Goal: Task Accomplishment & Management: Manage account settings

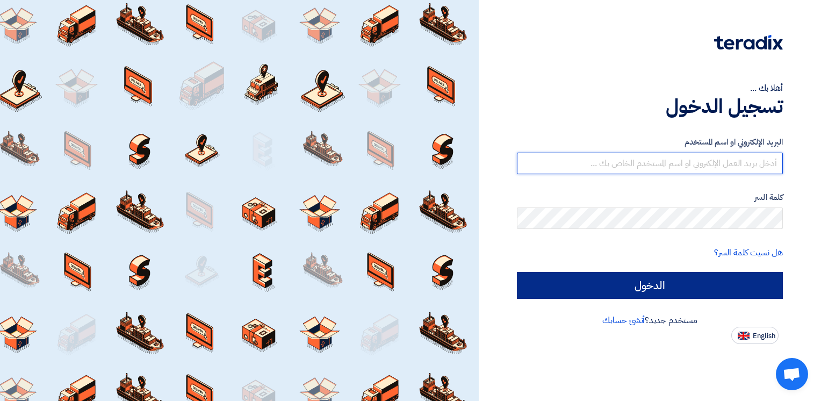
type input "[EMAIL_ADDRESS][DOMAIN_NAME]"
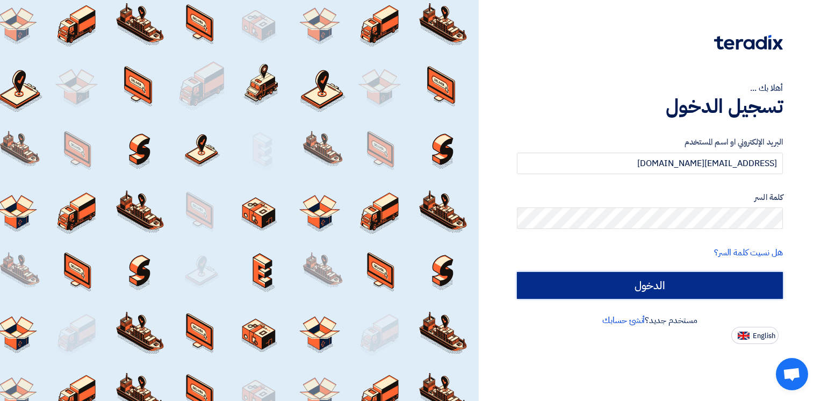
click at [626, 278] on input "الدخول" at bounding box center [650, 285] width 266 height 27
type input "Sign in"
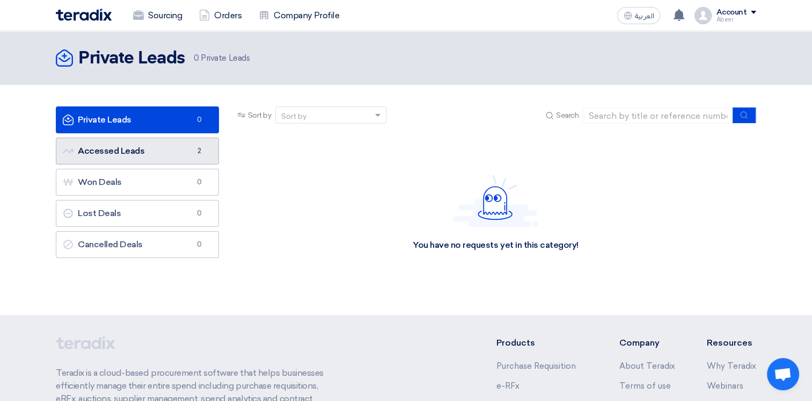
click at [161, 150] on link "Accessed Leads Accessed Leads 2" at bounding box center [137, 150] width 163 height 27
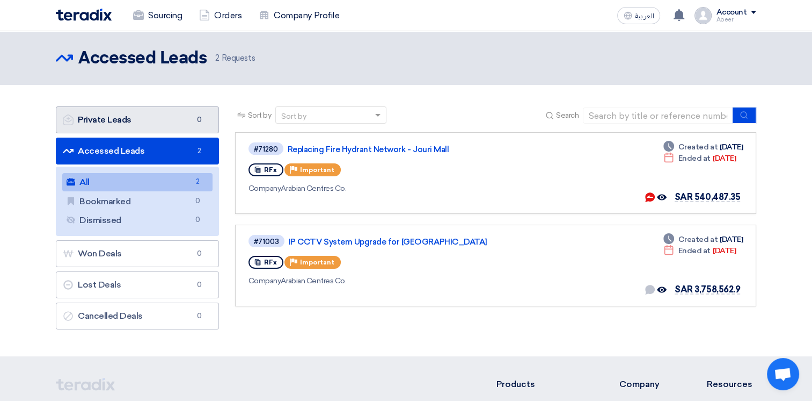
click at [130, 115] on link "Private Leads Private Leads 0" at bounding box center [137, 119] width 163 height 27
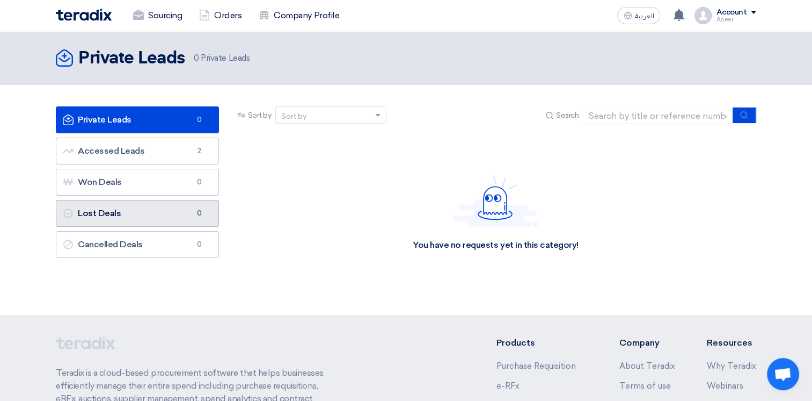
click at [115, 215] on link "Lost Deals Lost Deals 0" at bounding box center [137, 213] width 163 height 27
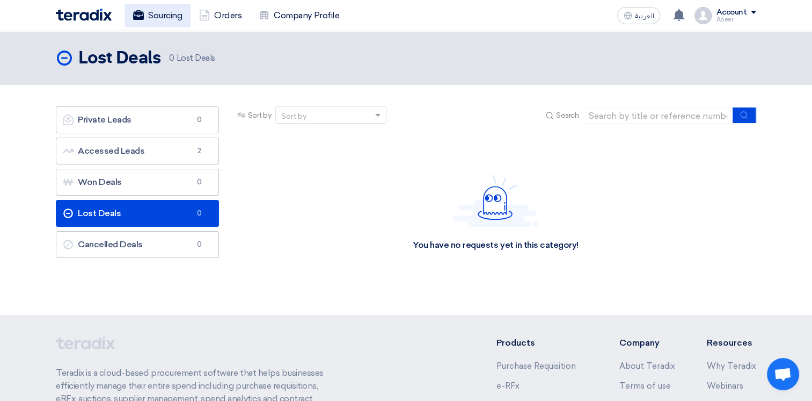
click at [154, 10] on link "Sourcing" at bounding box center [158, 16] width 66 height 24
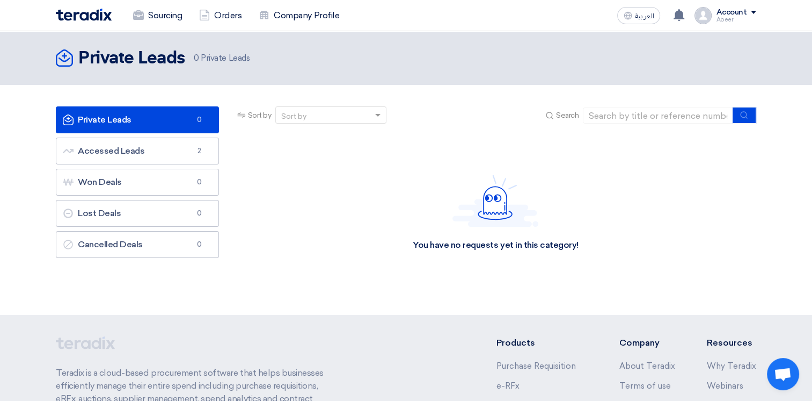
click at [745, 12] on div "Account" at bounding box center [731, 12] width 31 height 9
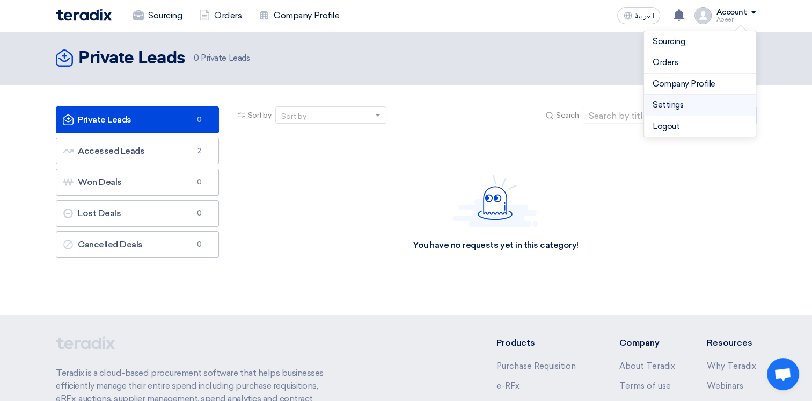
click at [694, 102] on link "Settings" at bounding box center [700, 105] width 95 height 12
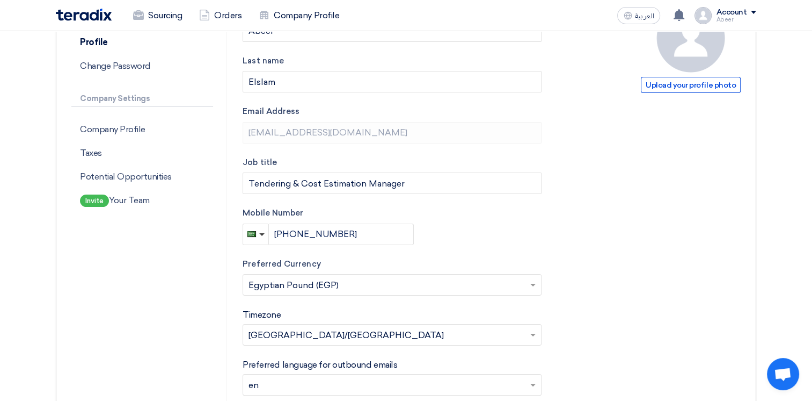
scroll to position [133, 0]
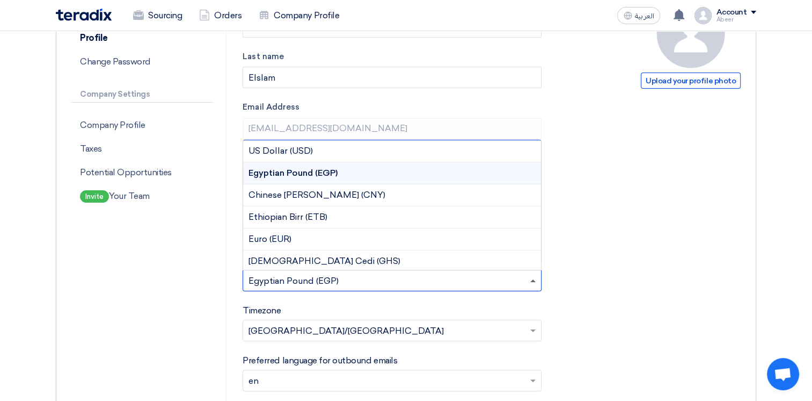
click at [533, 282] on span at bounding box center [534, 280] width 13 height 13
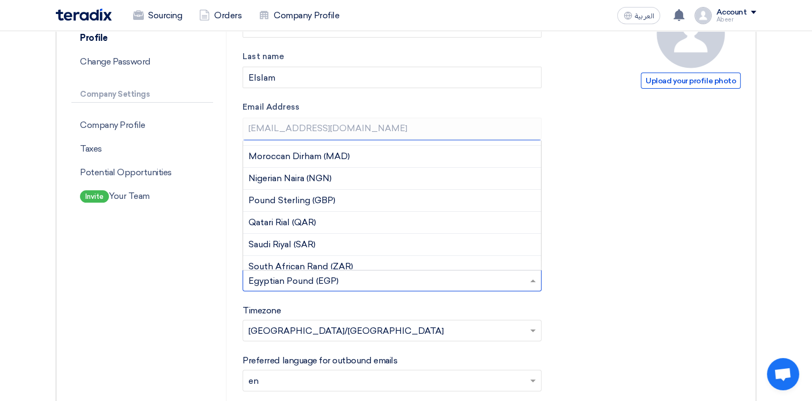
scroll to position [255, 0]
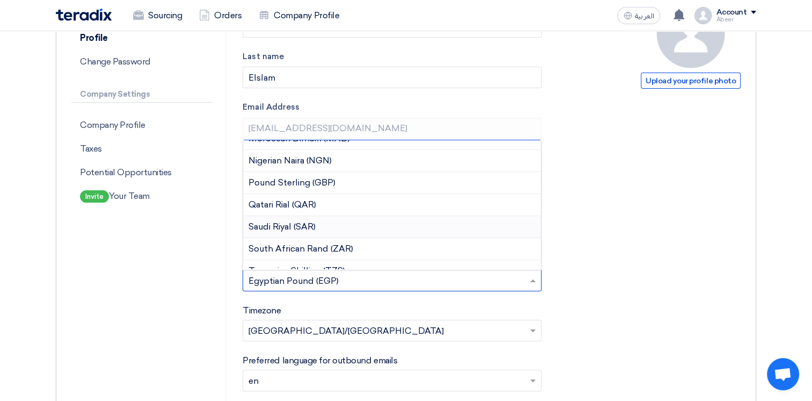
click at [337, 220] on div "Saudi Riyal (SAR)" at bounding box center [392, 227] width 298 height 22
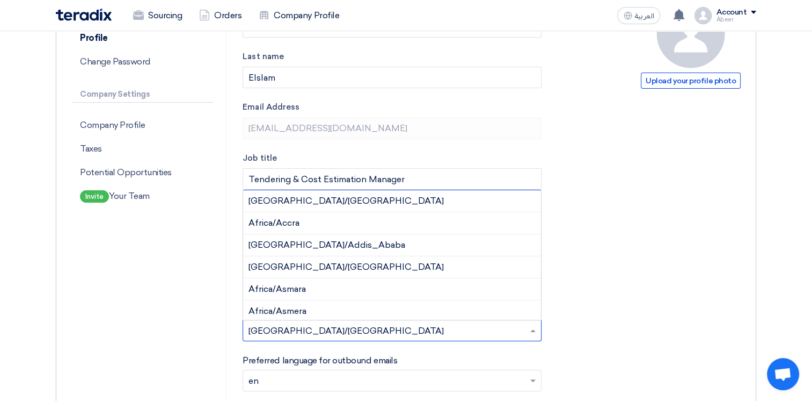
click at [528, 330] on span at bounding box center [534, 330] width 13 height 13
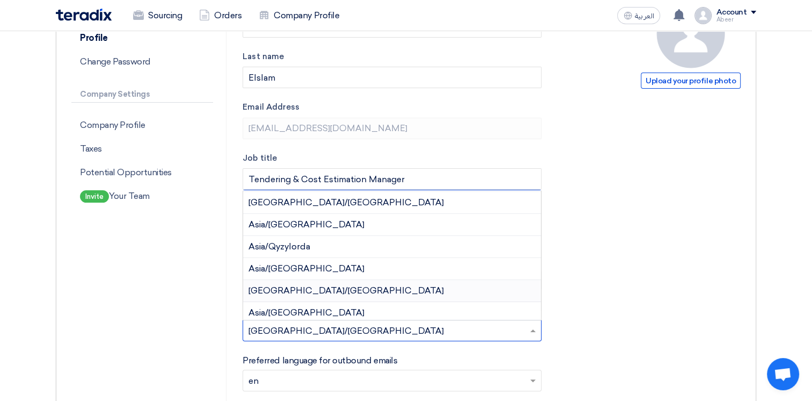
scroll to position [6603, 0]
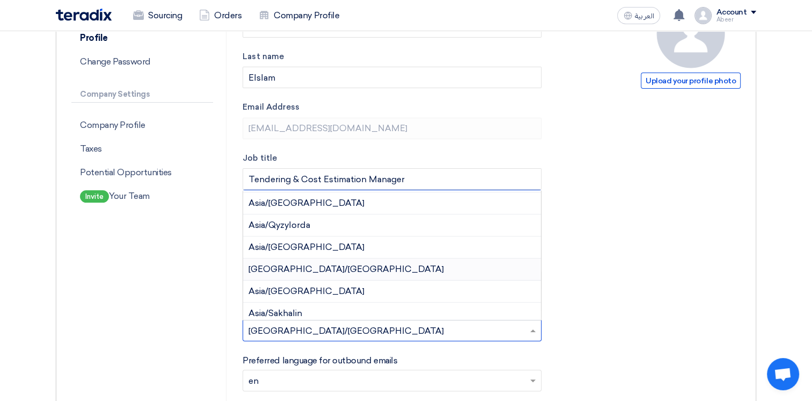
click at [342, 258] on div "[GEOGRAPHIC_DATA]/[GEOGRAPHIC_DATA]" at bounding box center [392, 269] width 298 height 22
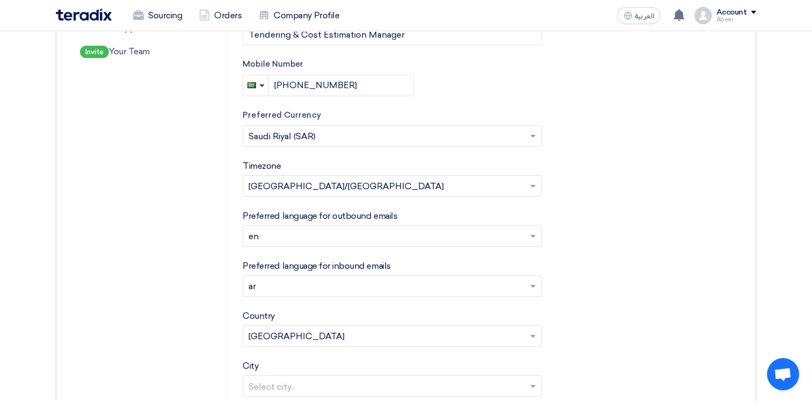
scroll to position [282, 0]
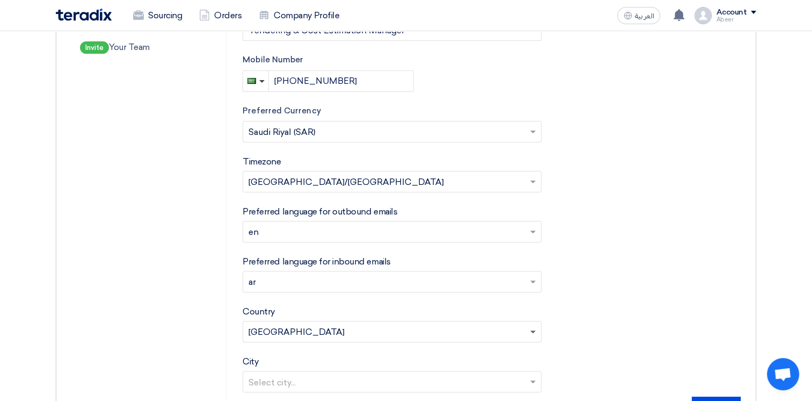
click at [532, 331] on span at bounding box center [533, 332] width 5 height 4
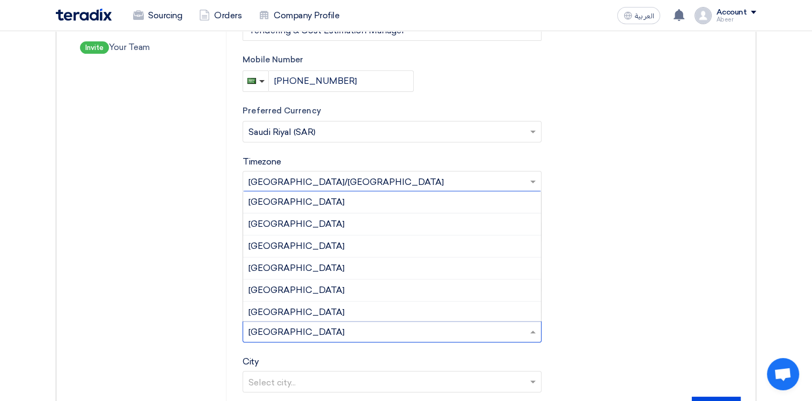
scroll to position [1050, 0]
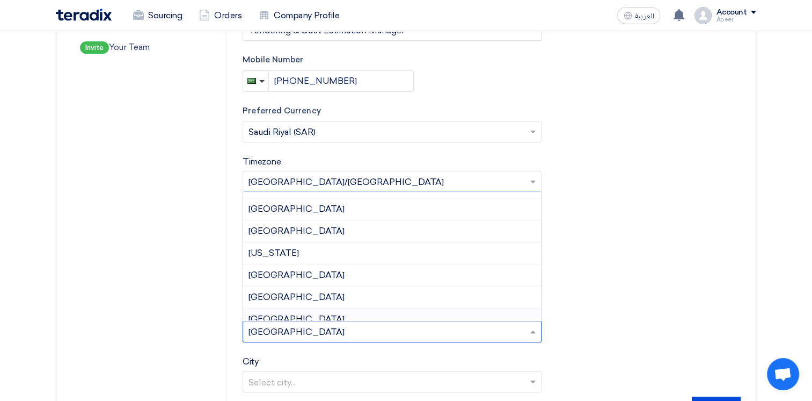
drag, startPoint x: 286, startPoint y: 332, endPoint x: 277, endPoint y: 331, distance: 9.2
click at [277, 331] on input "text" at bounding box center [387, 333] width 277 height 18
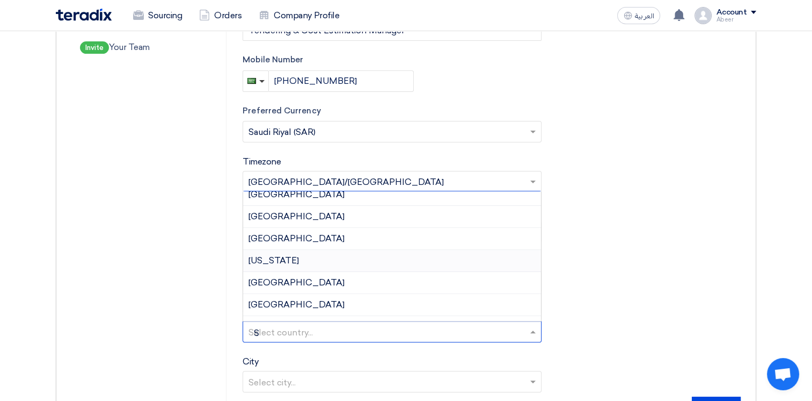
scroll to position [0, 0]
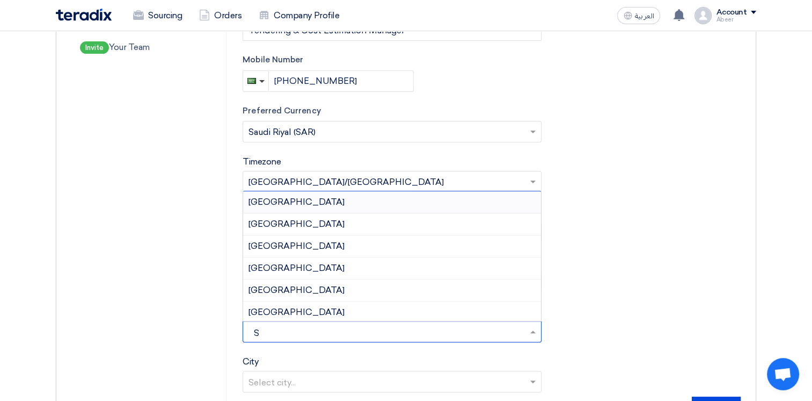
type input "SA"
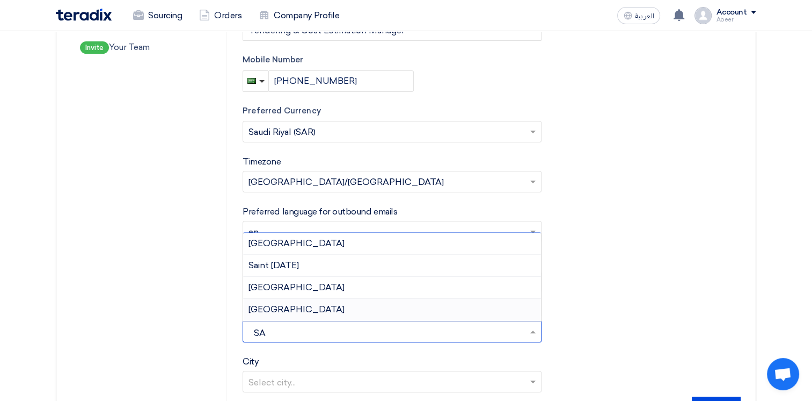
click at [313, 310] on div "[GEOGRAPHIC_DATA]" at bounding box center [392, 309] width 298 height 21
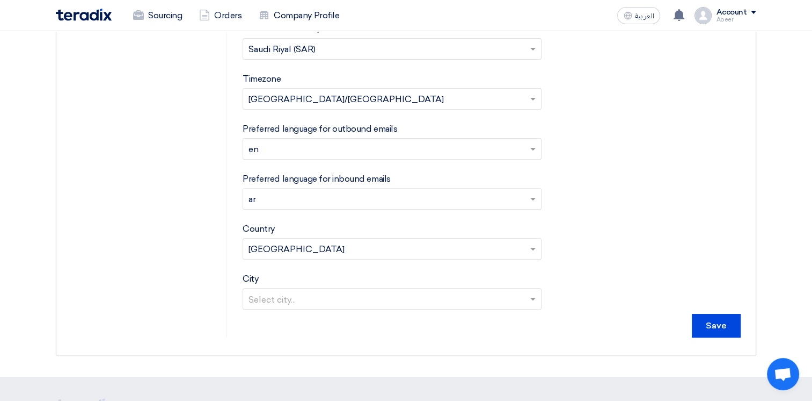
scroll to position [367, 0]
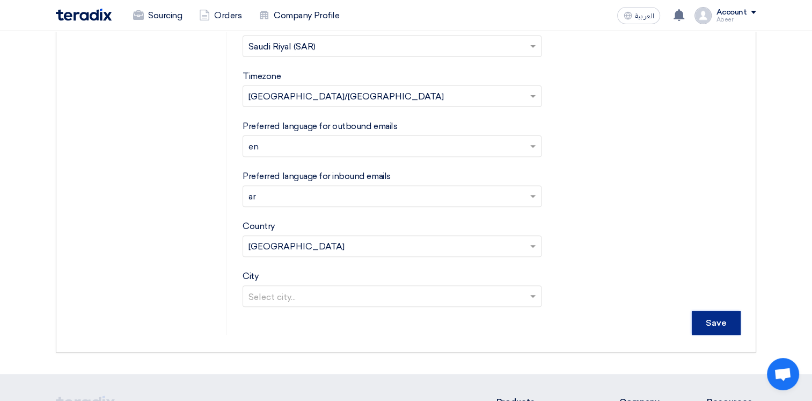
click at [721, 324] on input "Save" at bounding box center [716, 323] width 49 height 24
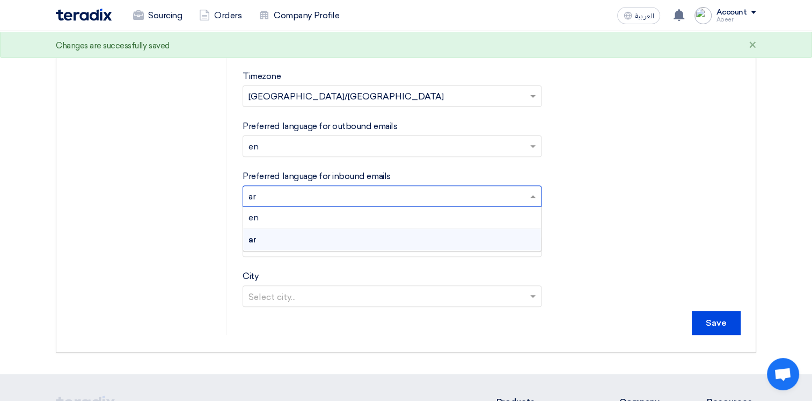
click at [533, 199] on span at bounding box center [534, 196] width 13 height 13
click at [387, 221] on div "en" at bounding box center [392, 218] width 298 height 22
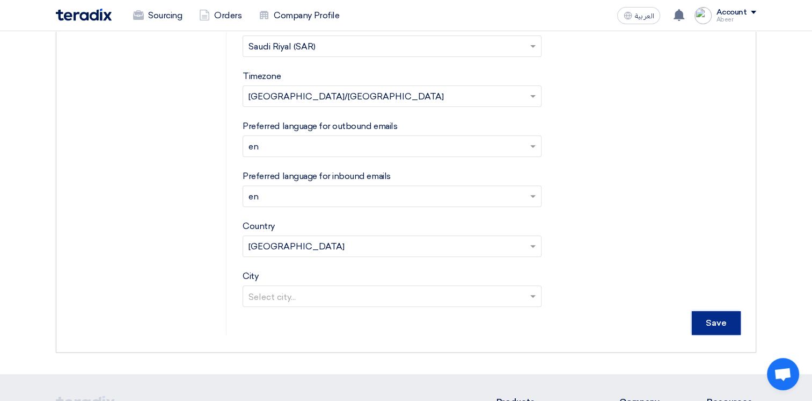
click at [711, 321] on input "Save" at bounding box center [716, 323] width 49 height 24
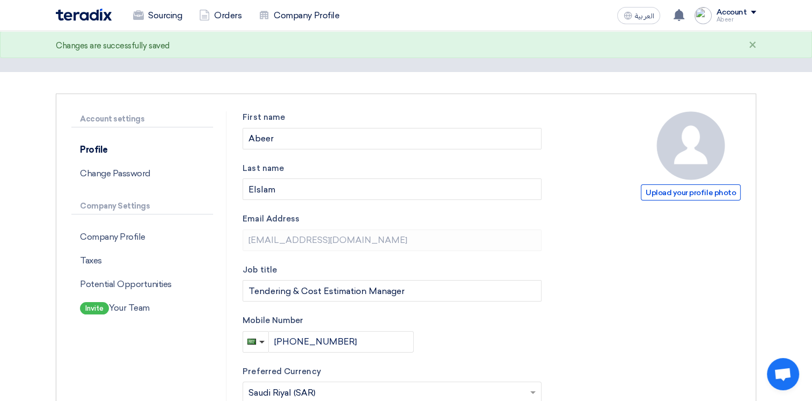
scroll to position [0, 0]
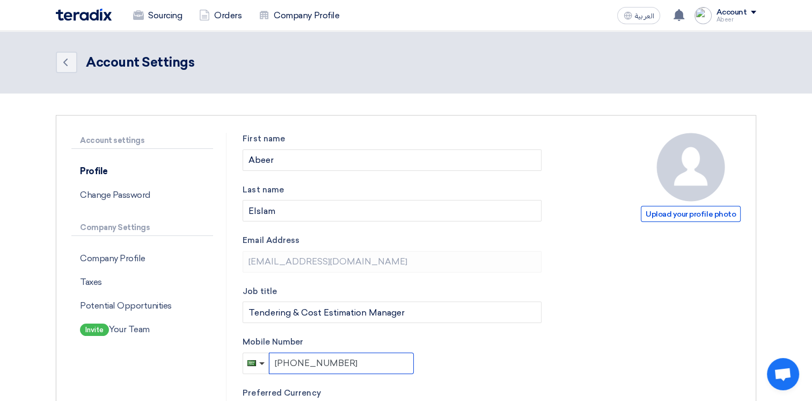
drag, startPoint x: 346, startPoint y: 360, endPoint x: 303, endPoint y: 362, distance: 43.0
click at [303, 362] on input "[PHONE_NUMBER]" at bounding box center [341, 362] width 145 height 21
type input "[PHONE_NUMBER]"
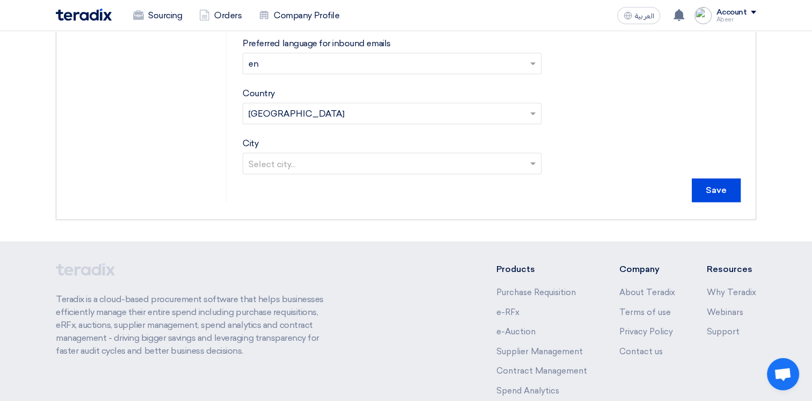
scroll to position [577, 0]
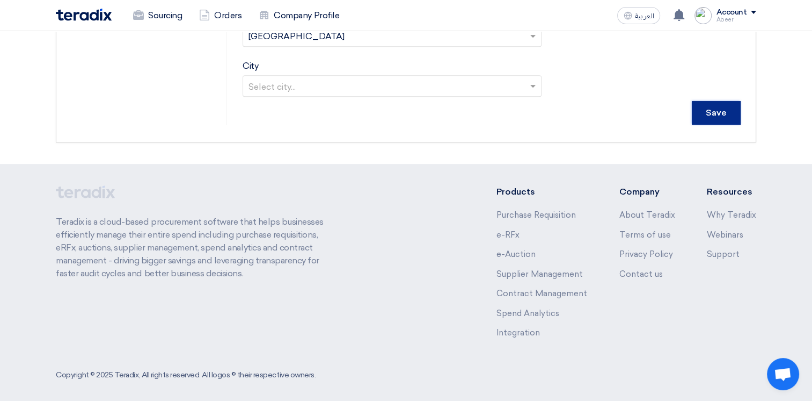
click at [723, 107] on input "Save" at bounding box center [716, 113] width 49 height 24
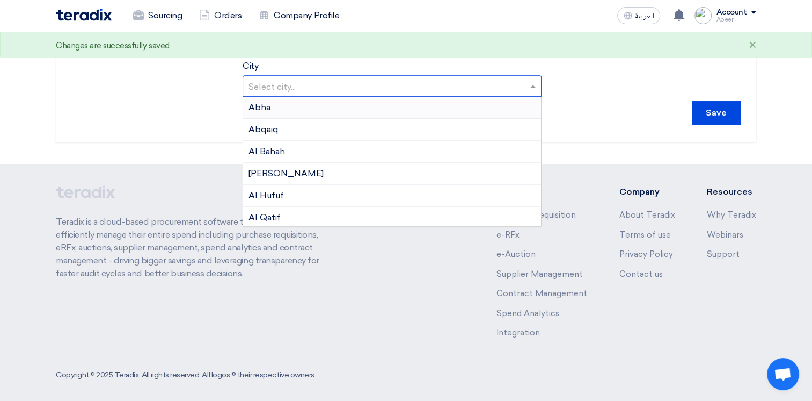
click at [528, 84] on span at bounding box center [534, 85] width 13 height 13
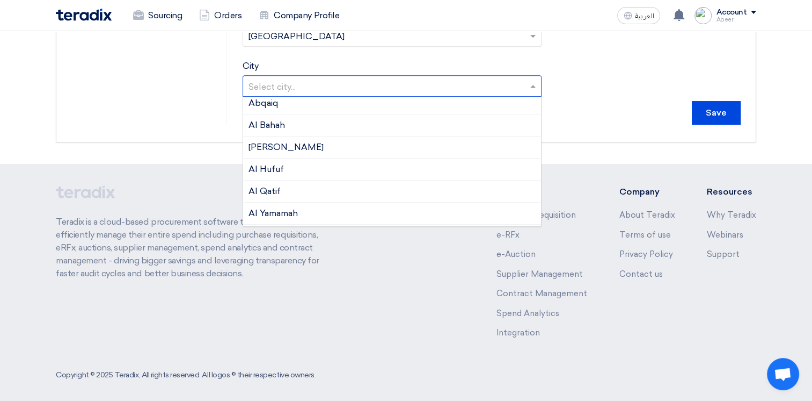
scroll to position [0, 0]
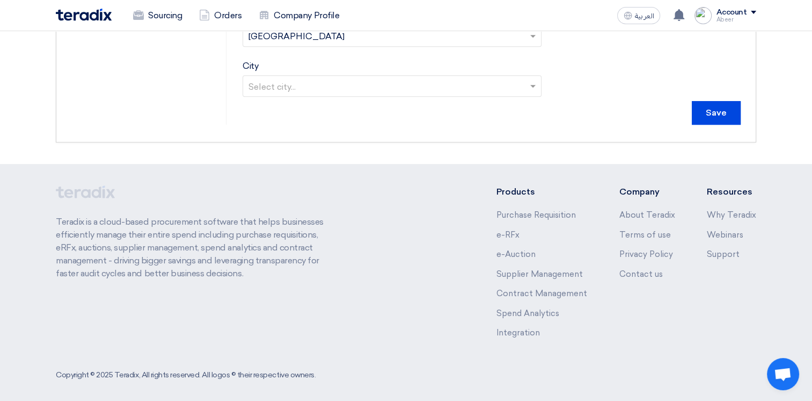
click at [593, 104] on div "Save" at bounding box center [492, 113] width 498 height 24
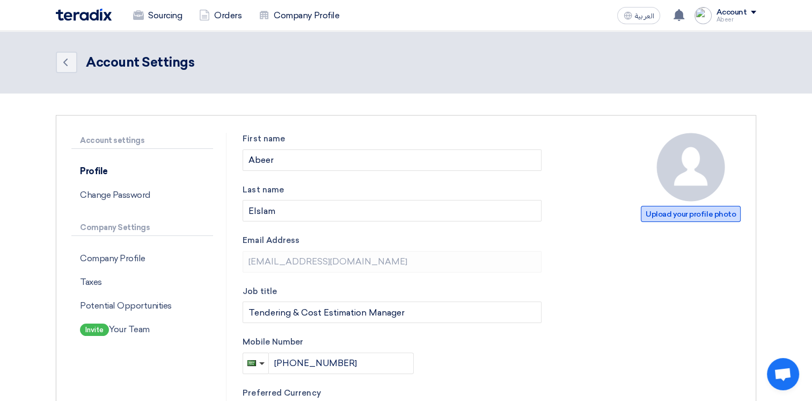
click at [697, 207] on span "Upload your profile photo" at bounding box center [691, 214] width 100 height 16
type input "C:\fakepath\بوست-مربع.png"
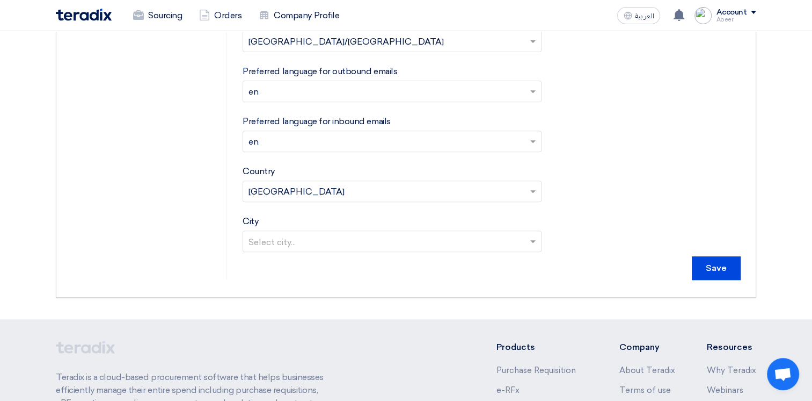
scroll to position [426, 0]
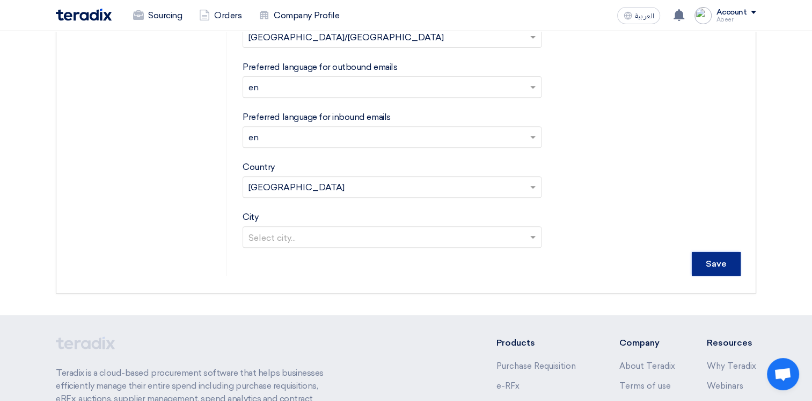
click at [710, 262] on input "Save" at bounding box center [716, 264] width 49 height 24
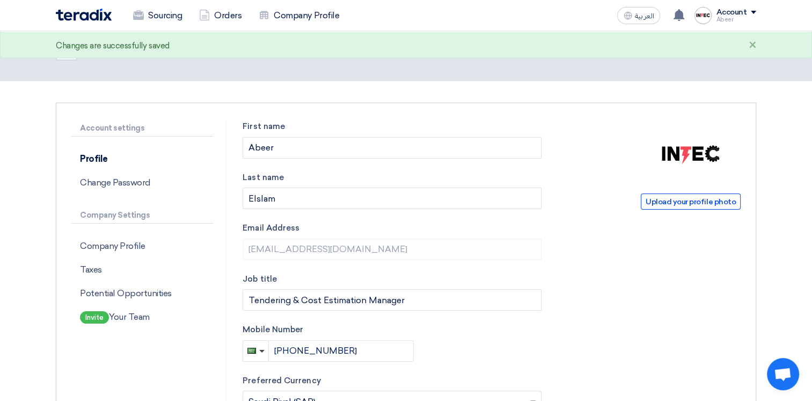
scroll to position [0, 0]
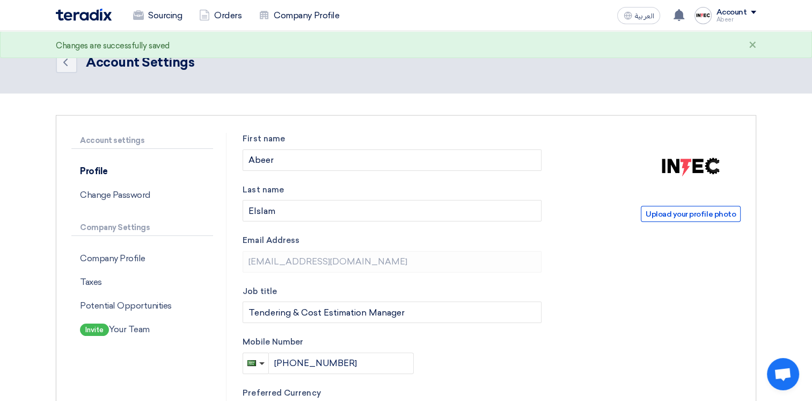
click at [750, 8] on div "Account" at bounding box center [736, 12] width 40 height 9
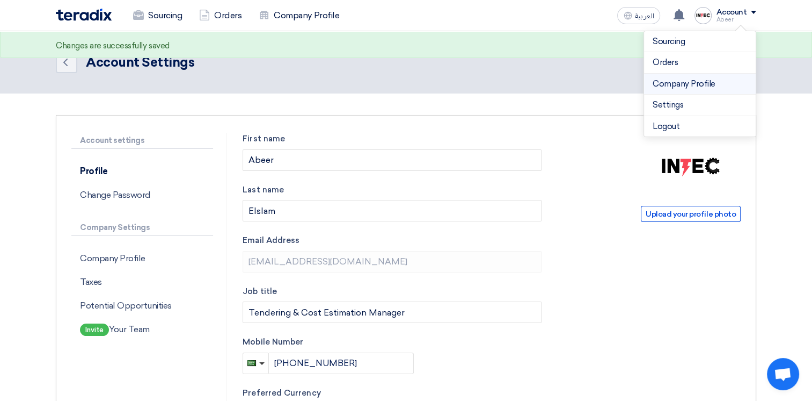
click at [698, 78] on link "Company Profile" at bounding box center [700, 84] width 95 height 12
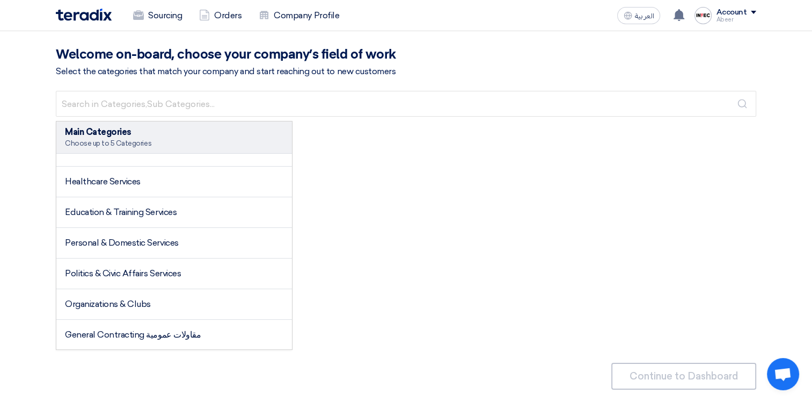
scroll to position [1755, 0]
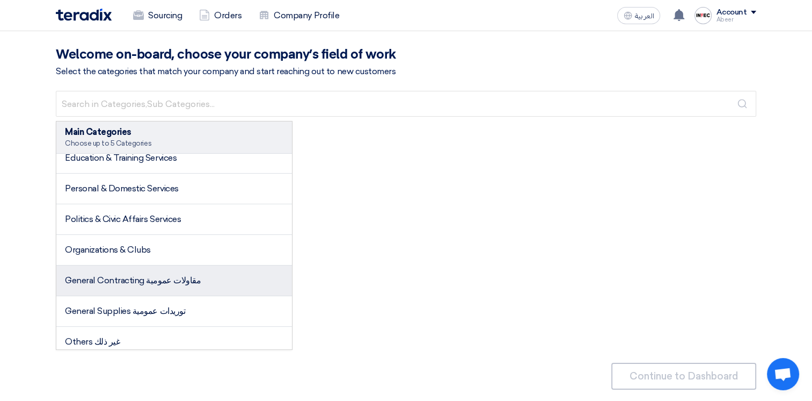
click at [233, 272] on li "General Contracting مقاولات عمومية" at bounding box center [174, 280] width 236 height 31
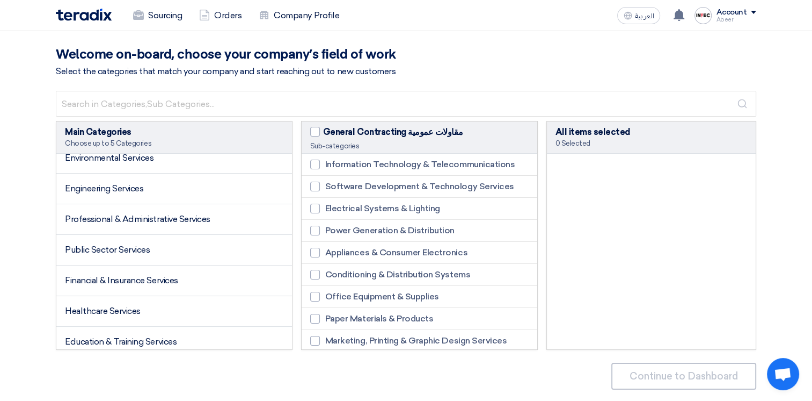
scroll to position [1449, 0]
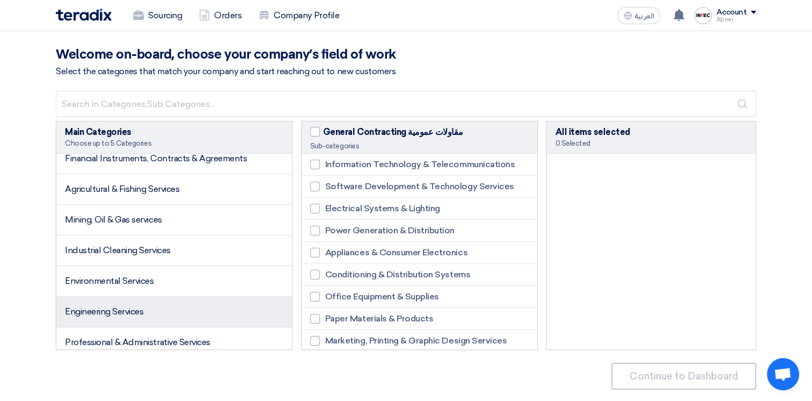
click at [236, 312] on li "Engineering Services" at bounding box center [174, 311] width 236 height 31
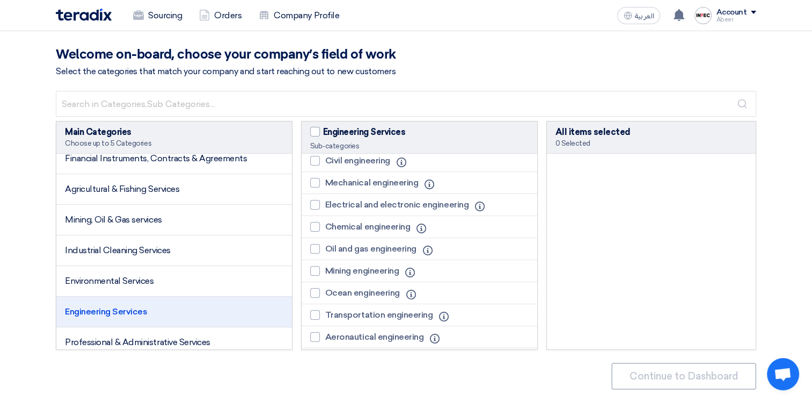
scroll to position [9, 0]
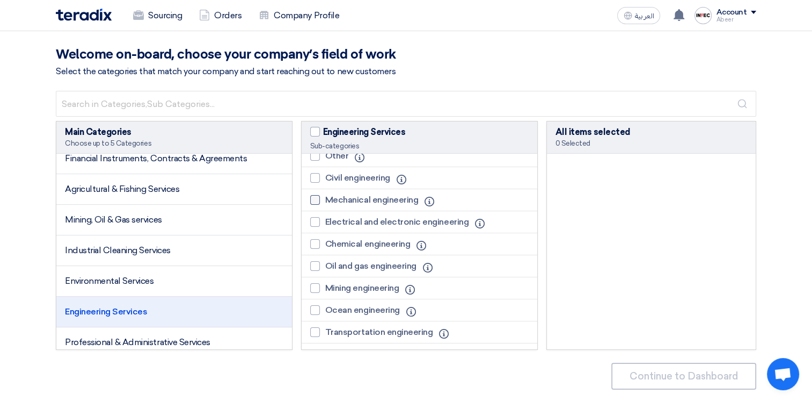
click at [391, 194] on span "Mechanical engineering" at bounding box center [371, 199] width 93 height 13
click at [332, 197] on input "Mechanical engineering" at bounding box center [328, 200] width 7 height 7
checkbox input "true"
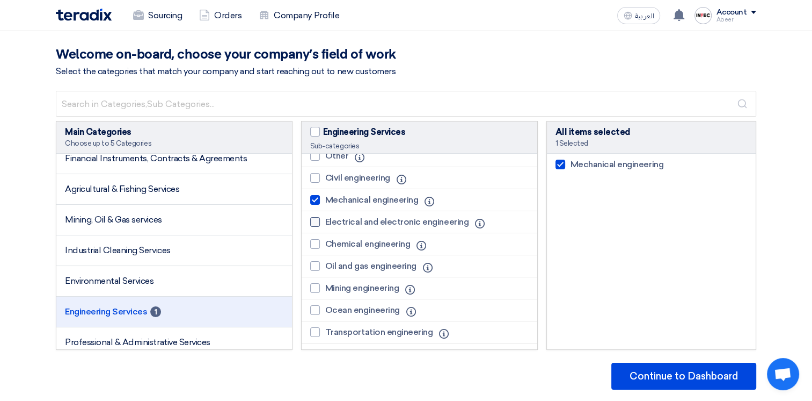
click at [378, 224] on span "Electrical and electronic engineering" at bounding box center [396, 221] width 143 height 13
click at [332, 224] on input "Electrical and electronic engineering" at bounding box center [328, 222] width 7 height 7
checkbox input "true"
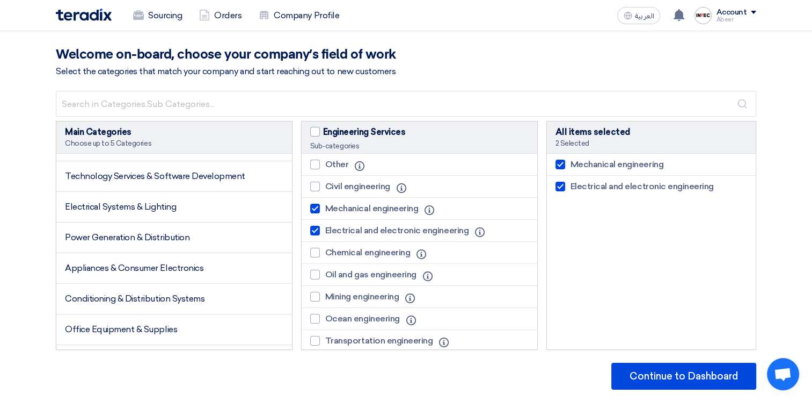
scroll to position [0, 0]
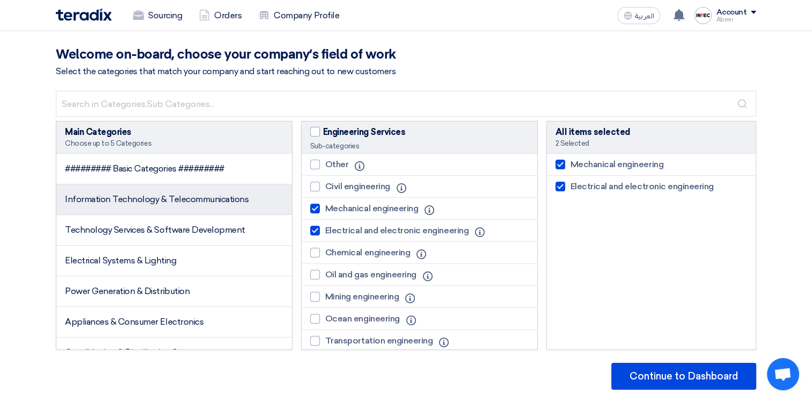
click at [241, 194] on span "Information Technology & Telecommunications" at bounding box center [157, 199] width 184 height 10
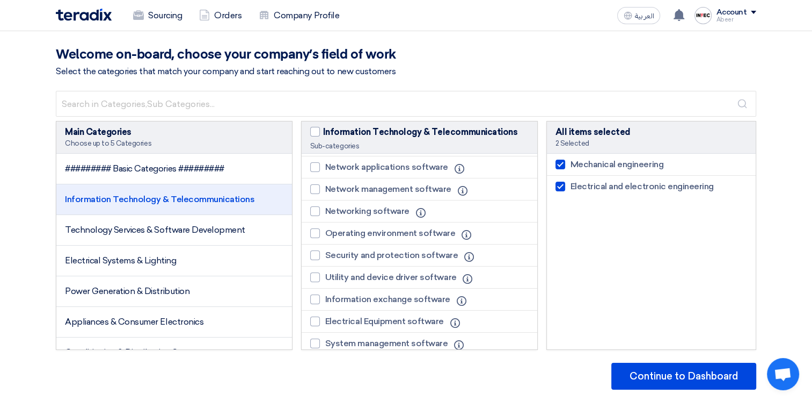
scroll to position [976, 0]
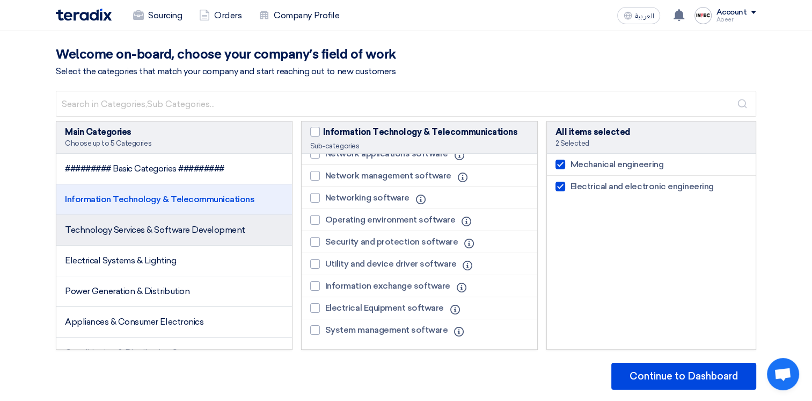
click at [235, 232] on span "Technology Services & Software Development" at bounding box center [155, 229] width 180 height 10
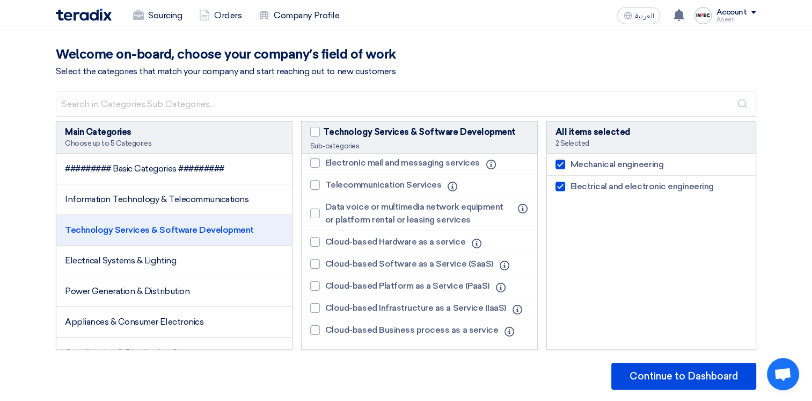
scroll to position [380, 0]
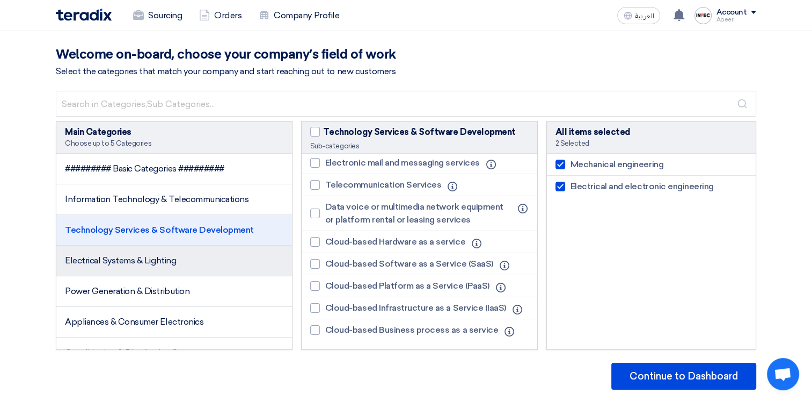
click at [214, 256] on li "Electrical Systems & Lighting" at bounding box center [174, 260] width 236 height 31
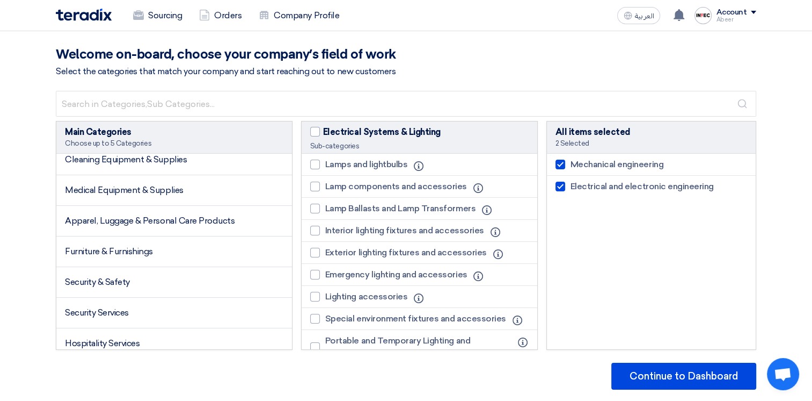
scroll to position [355, 0]
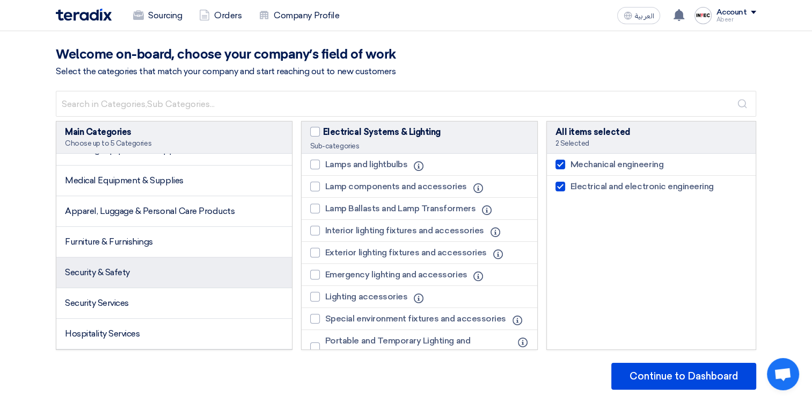
click at [215, 272] on li "Security & Safety" at bounding box center [174, 272] width 236 height 31
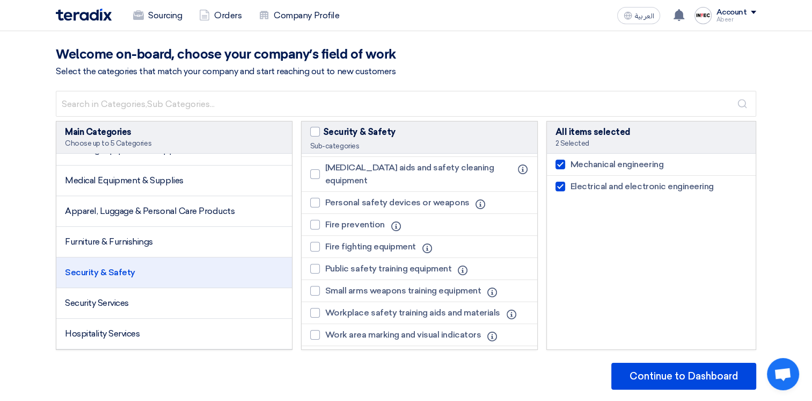
scroll to position [806, 0]
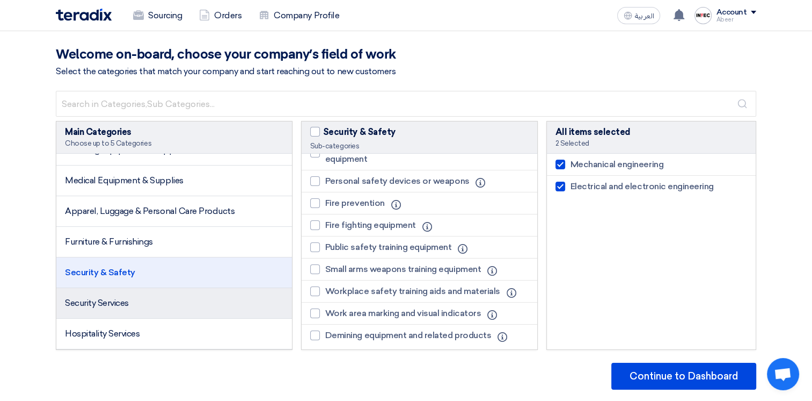
click at [172, 300] on li "Security Services" at bounding box center [174, 303] width 236 height 31
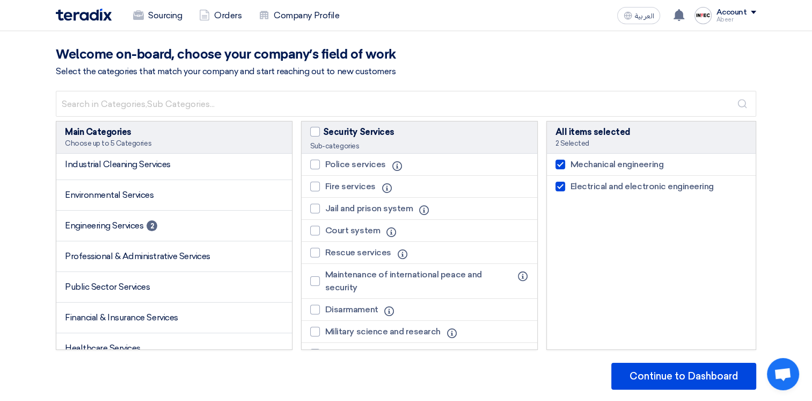
scroll to position [1540, 0]
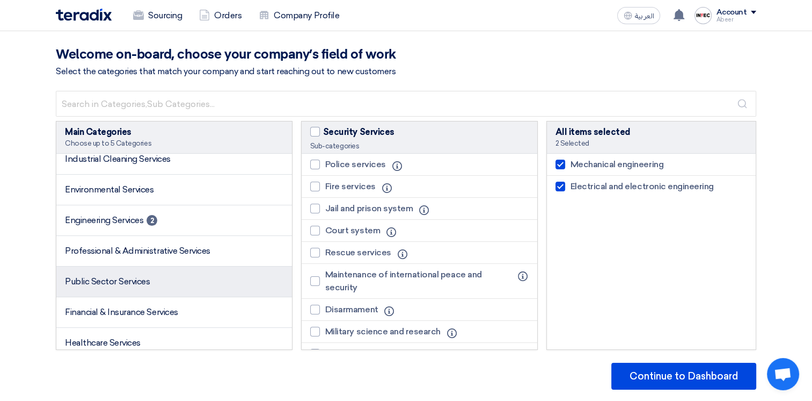
click at [193, 272] on li "Public Sector Services" at bounding box center [174, 281] width 236 height 31
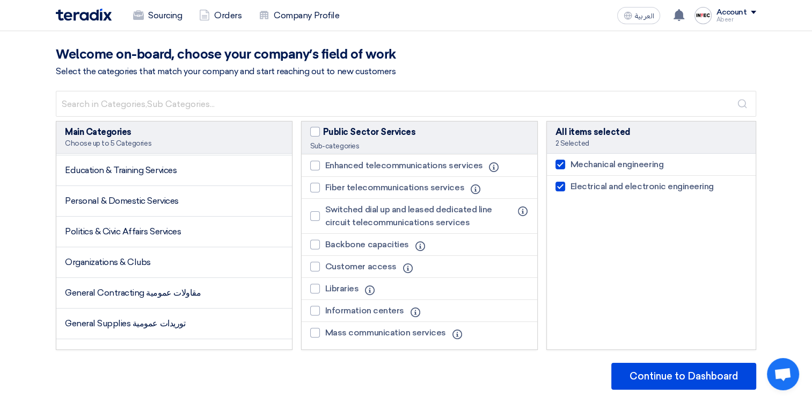
scroll to position [1755, 0]
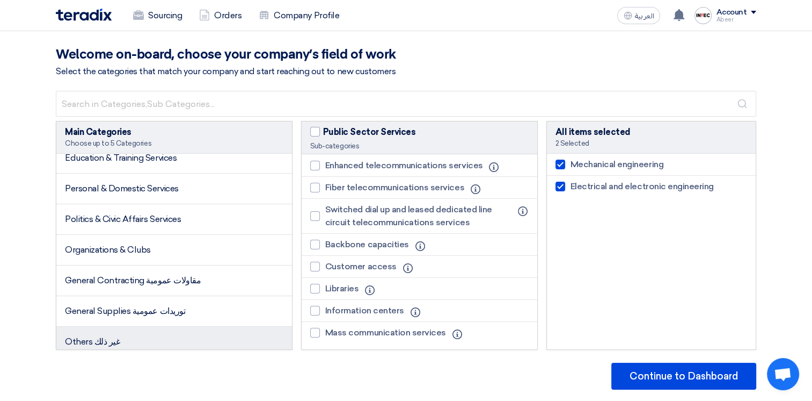
click at [226, 334] on li "Others غير ذلك" at bounding box center [174, 341] width 236 height 30
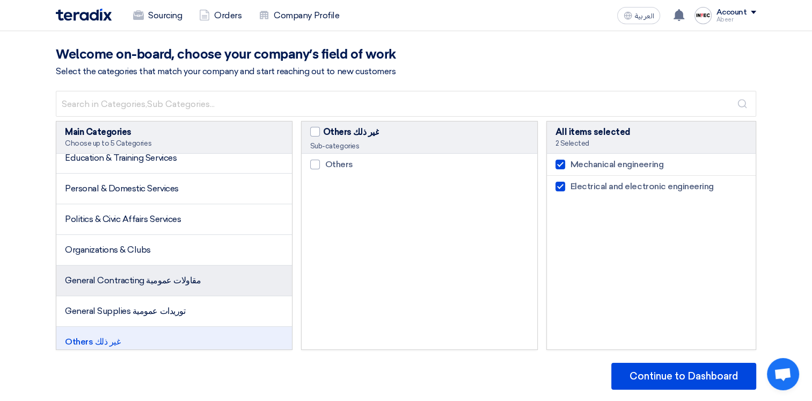
click at [177, 275] on span "General Contracting مقاولات عمومية" at bounding box center [133, 280] width 136 height 10
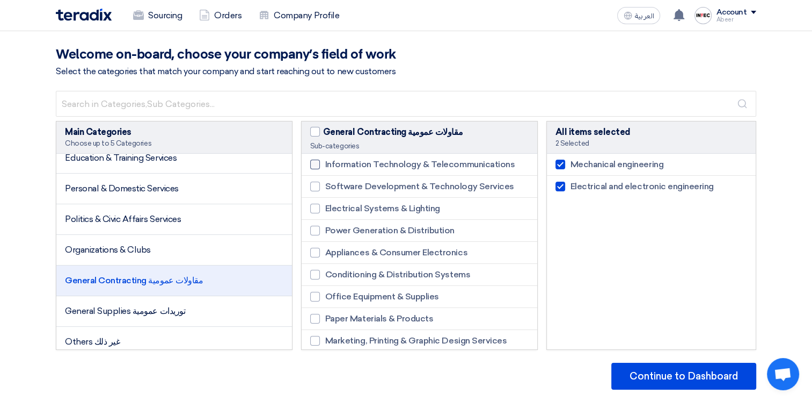
click at [465, 167] on span "Information Technology & Telecommunications" at bounding box center [420, 164] width 190 height 13
click at [332, 167] on input "Information Technology & Telecommunications" at bounding box center [328, 164] width 7 height 7
checkbox input "true"
click at [467, 186] on span "Software Development & Technology Services" at bounding box center [419, 186] width 189 height 13
click at [332, 186] on input "Software Development & Technology Services" at bounding box center [328, 186] width 7 height 7
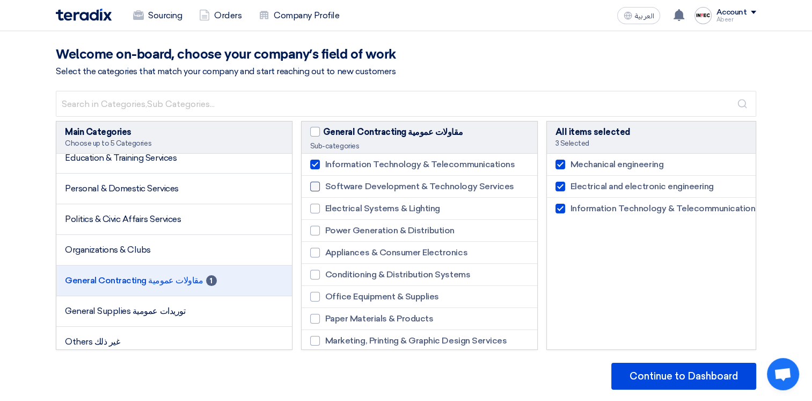
checkbox input "true"
click at [456, 202] on li "Electrical Systems & Lighting" at bounding box center [420, 209] width 236 height 22
click at [452, 212] on li "Electrical Systems & Lighting" at bounding box center [420, 209] width 236 height 22
click at [389, 214] on span "Electrical Systems & Lighting" at bounding box center [382, 208] width 115 height 13
click at [332, 212] on input "Electrical Systems & Lighting" at bounding box center [328, 208] width 7 height 7
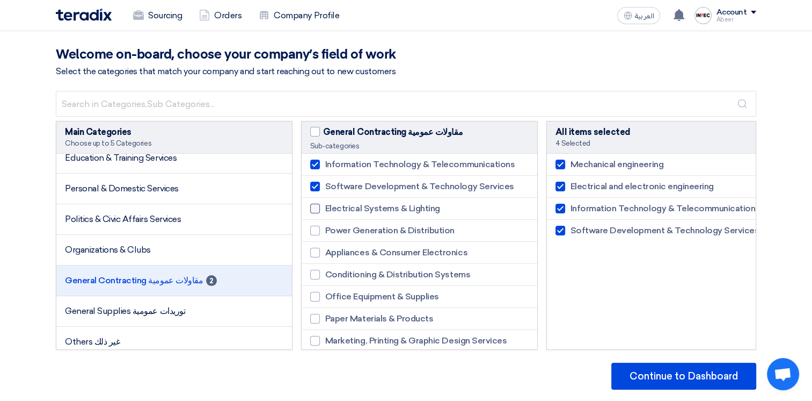
checkbox input "true"
click at [376, 227] on span "Power Generation & Distribution" at bounding box center [389, 230] width 129 height 13
click at [332, 227] on input "Power Generation & Distribution" at bounding box center [328, 230] width 7 height 7
checkbox input "true"
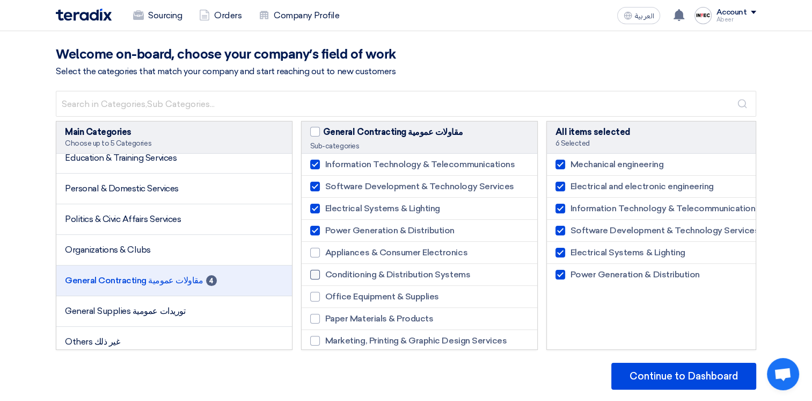
click at [342, 272] on span "Conditioning & Distribution Systems" at bounding box center [397, 274] width 145 height 13
click at [332, 272] on input "Conditioning & Distribution Systems" at bounding box center [328, 274] width 7 height 7
checkbox input "true"
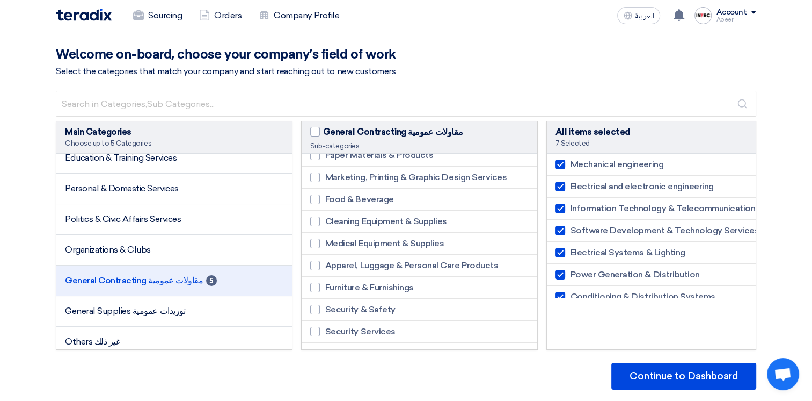
scroll to position [196, 0]
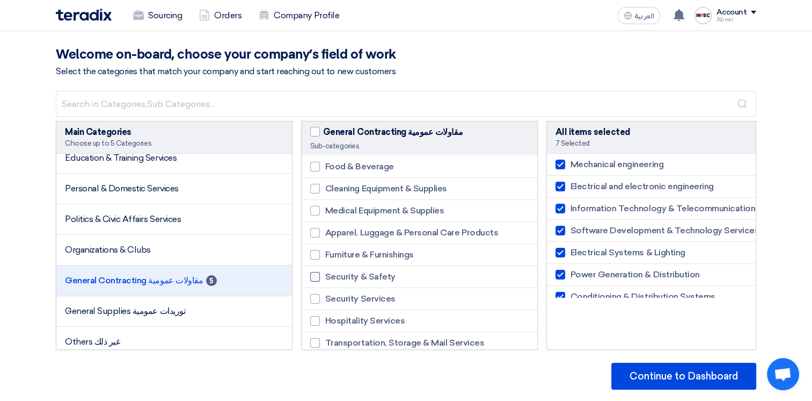
click at [377, 278] on span "Security & Safety" at bounding box center [360, 276] width 70 height 13
click at [332, 278] on input "Security & Safety" at bounding box center [328, 276] width 7 height 7
checkbox input "true"
click at [373, 294] on span "Security Services" at bounding box center [360, 298] width 70 height 13
click at [332, 295] on input "Security Services" at bounding box center [328, 298] width 7 height 7
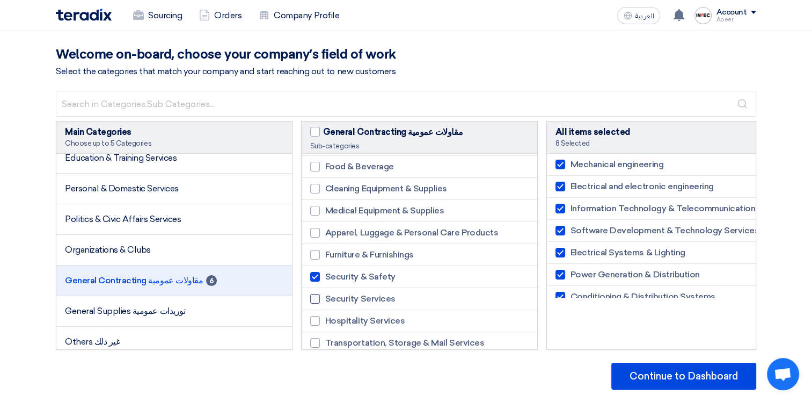
checkbox input "true"
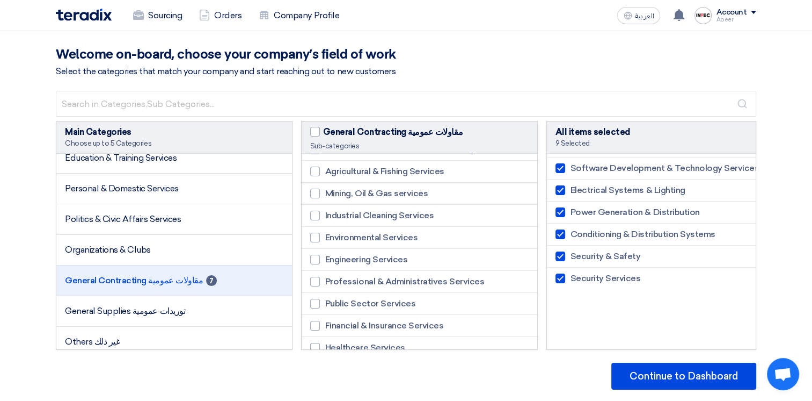
scroll to position [1000, 0]
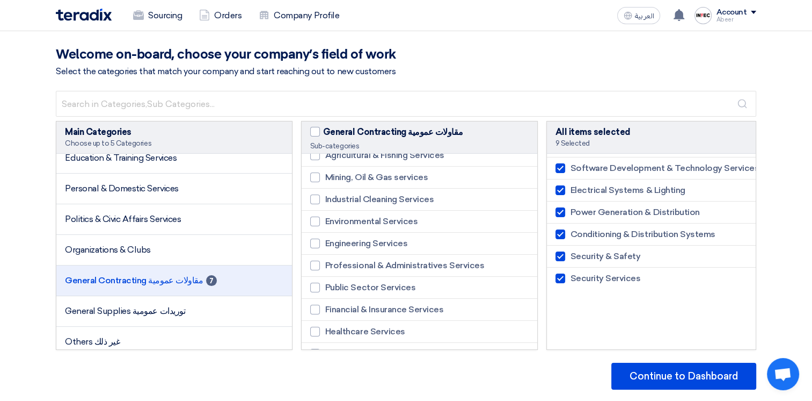
click at [426, 253] on li "Engineering Services" at bounding box center [420, 244] width 236 height 22
click at [320, 248] on div at bounding box center [315, 243] width 10 height 10
click at [325, 247] on input "Engineering Services" at bounding box center [328, 243] width 7 height 7
checkbox input "true"
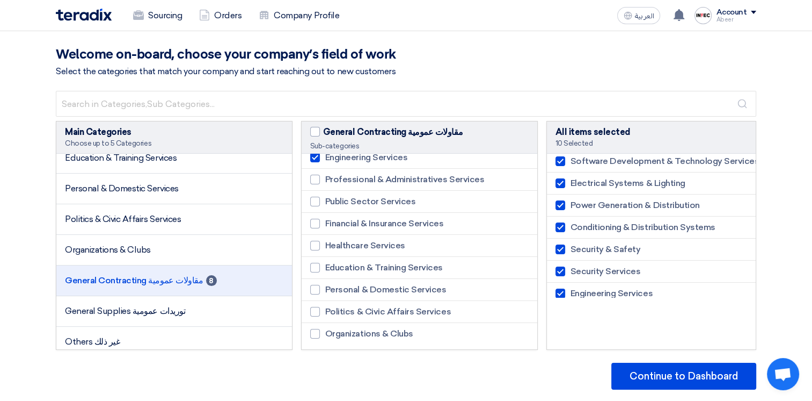
scroll to position [1095, 0]
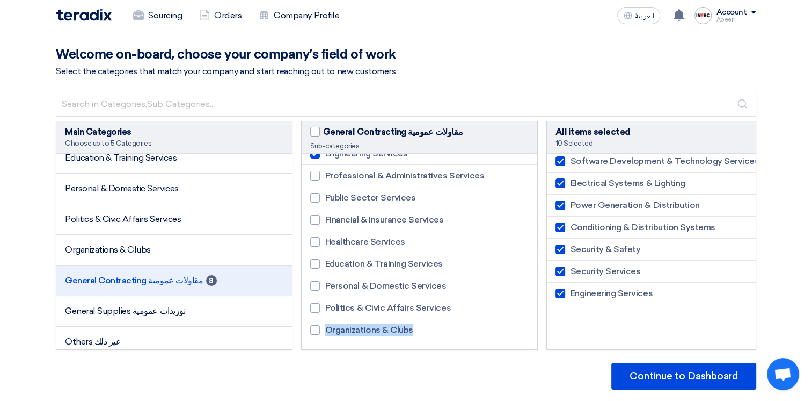
drag, startPoint x: 538, startPoint y: 334, endPoint x: 539, endPoint y: 300, distance: 34.4
click at [539, 300] on div "Main Categories Choose up to 5 Categories ######### Basic Categories ######### …" at bounding box center [406, 235] width 701 height 229
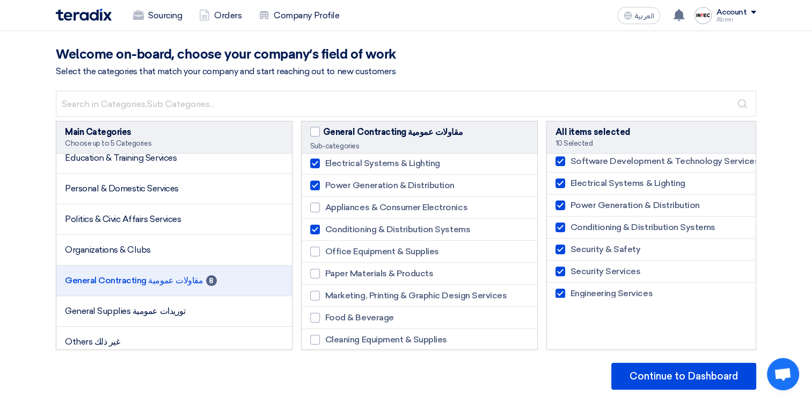
scroll to position [0, 0]
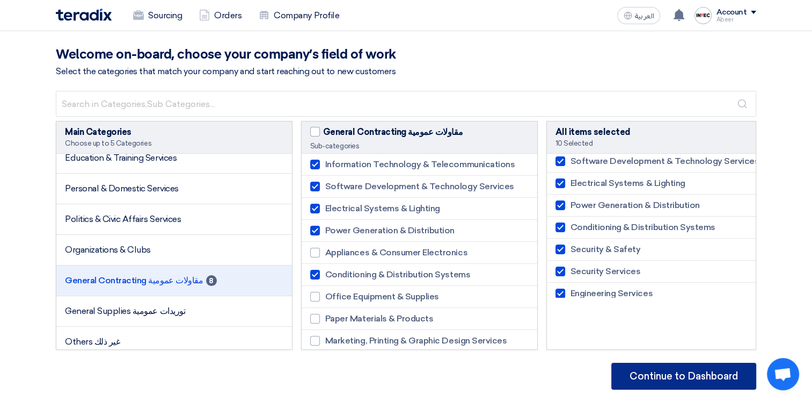
click at [678, 380] on button "Continue to Dashboard" at bounding box center [684, 375] width 145 height 27
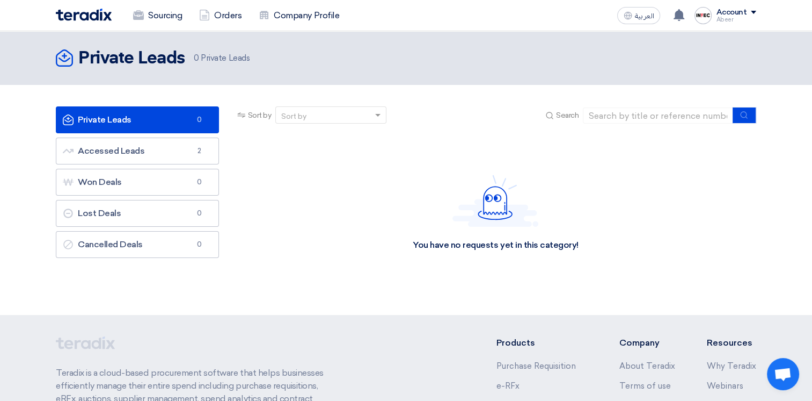
click at [748, 11] on div "Account" at bounding box center [736, 12] width 40 height 9
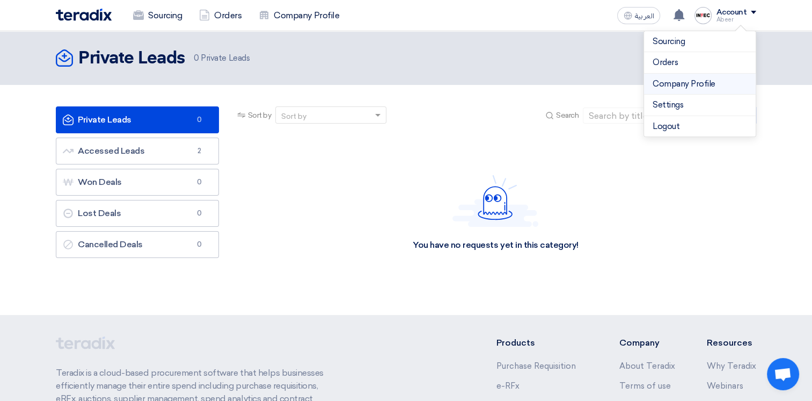
click at [681, 76] on li "Company Profile" at bounding box center [700, 84] width 112 height 21
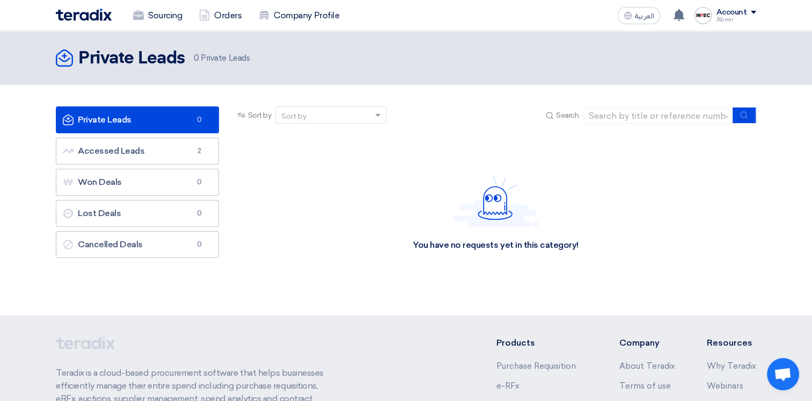
click at [734, 19] on div "Abeer" at bounding box center [736, 20] width 40 height 6
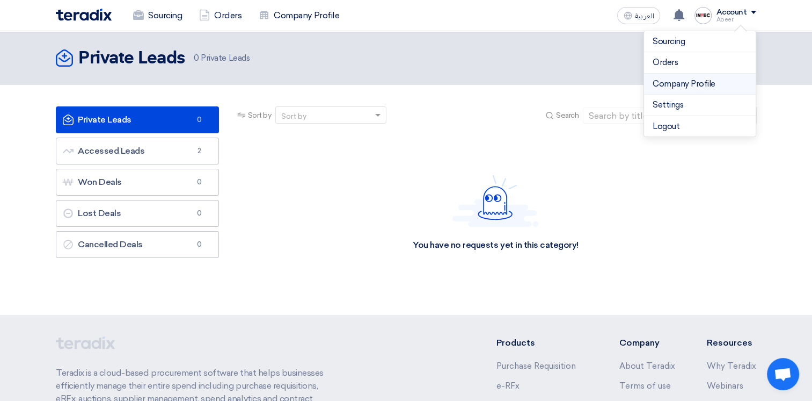
click at [674, 85] on link "Company Profile" at bounding box center [700, 84] width 95 height 12
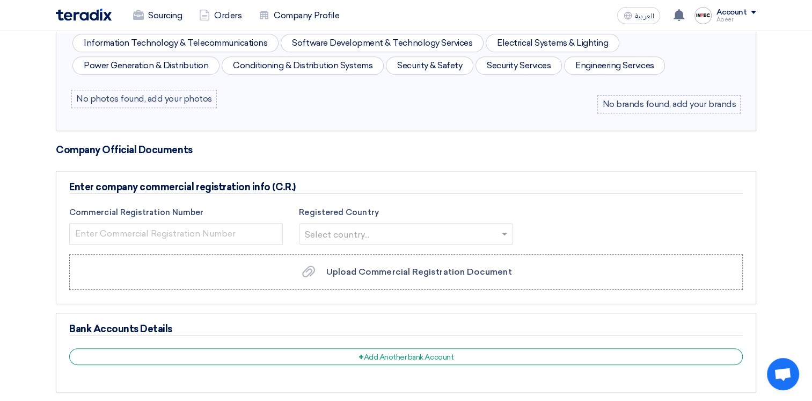
scroll to position [606, 0]
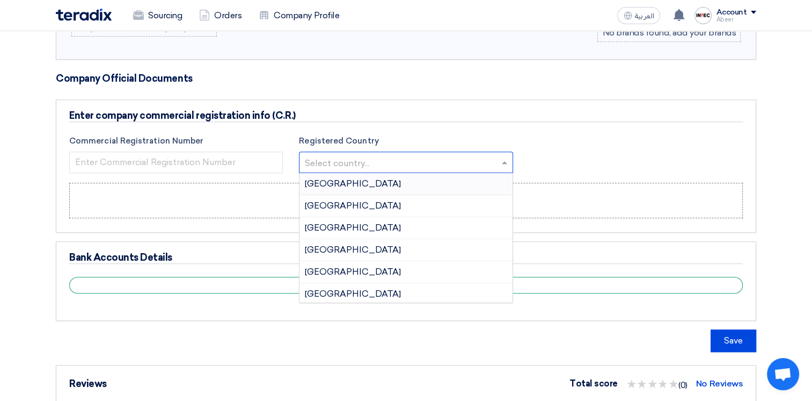
click at [393, 172] on input "text" at bounding box center [400, 163] width 191 height 18
type input "SA"
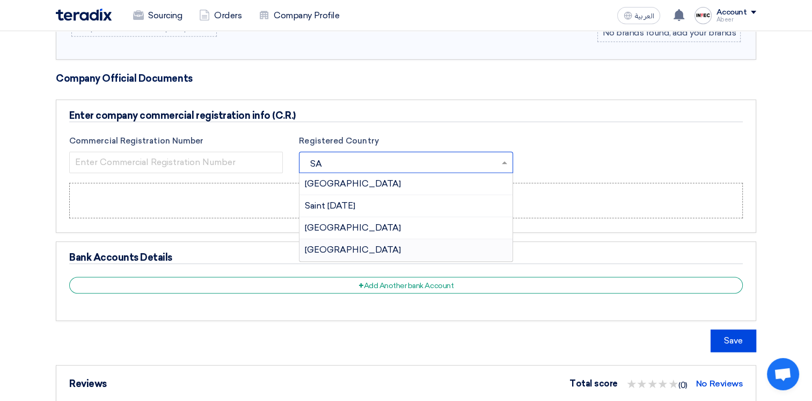
click at [339, 255] on span "[GEOGRAPHIC_DATA]" at bounding box center [353, 249] width 96 height 10
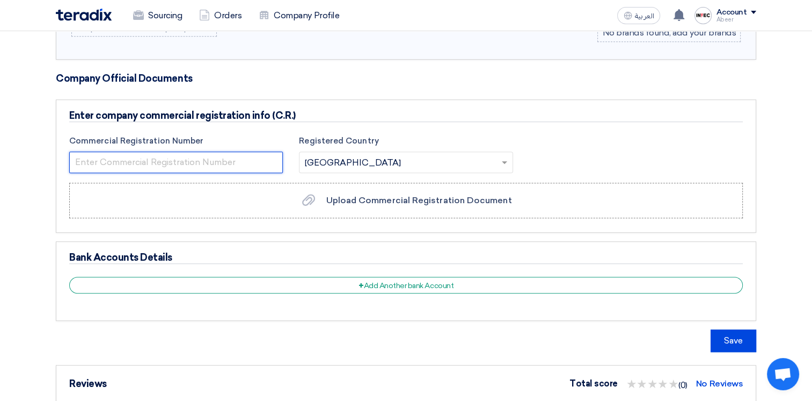
click at [213, 173] on input "number" at bounding box center [176, 161] width 214 height 21
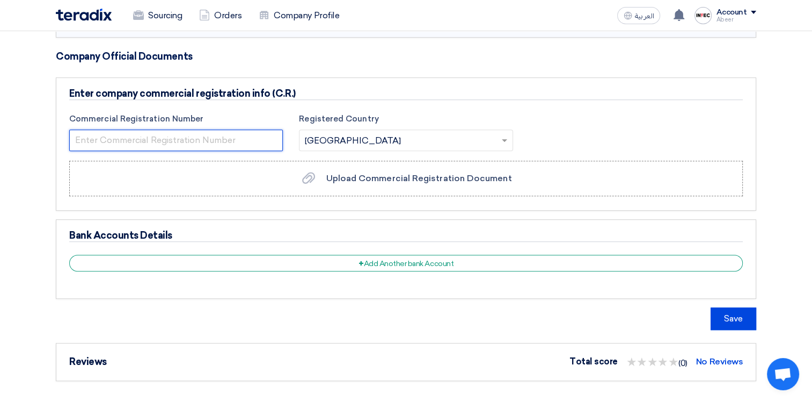
scroll to position [598, 0]
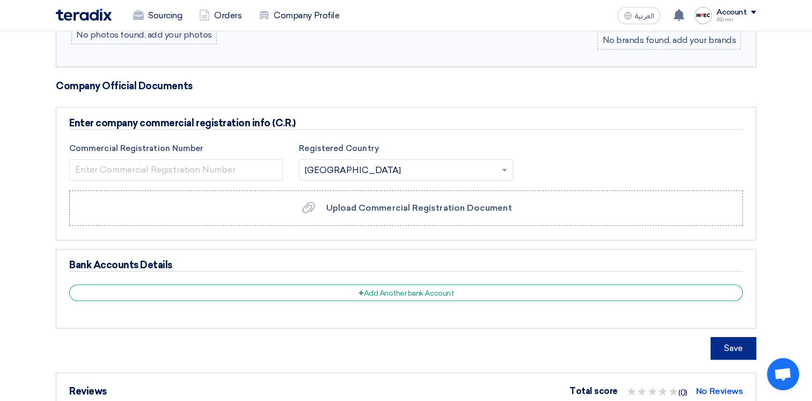
click at [737, 358] on button "Save" at bounding box center [734, 348] width 46 height 23
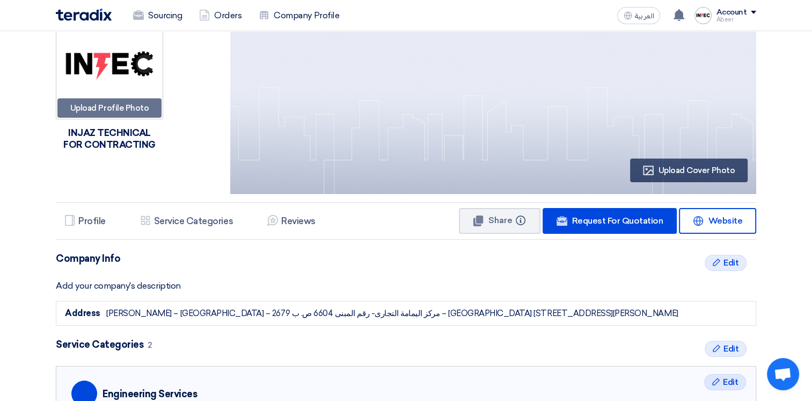
scroll to position [0, 0]
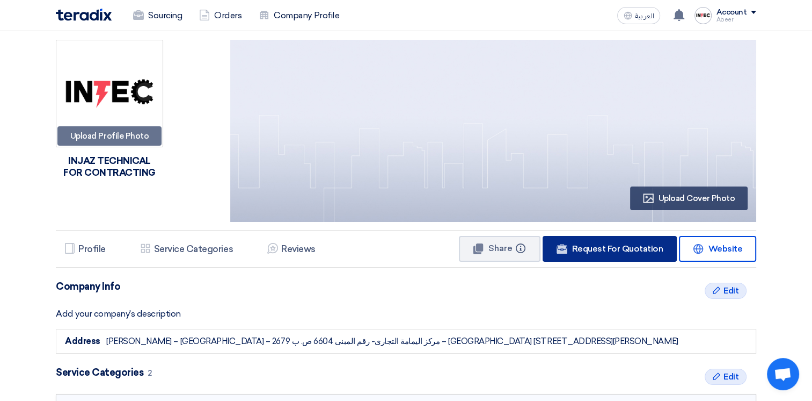
click at [623, 248] on span "Request For Quotation" at bounding box center [617, 248] width 91 height 10
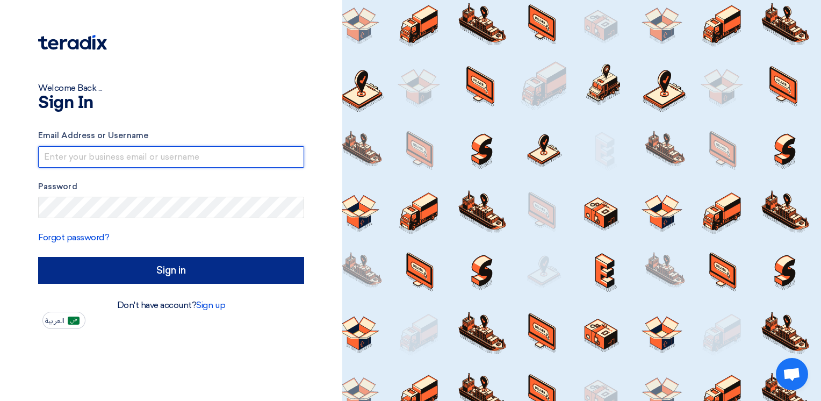
type input "[EMAIL_ADDRESS][DOMAIN_NAME]"
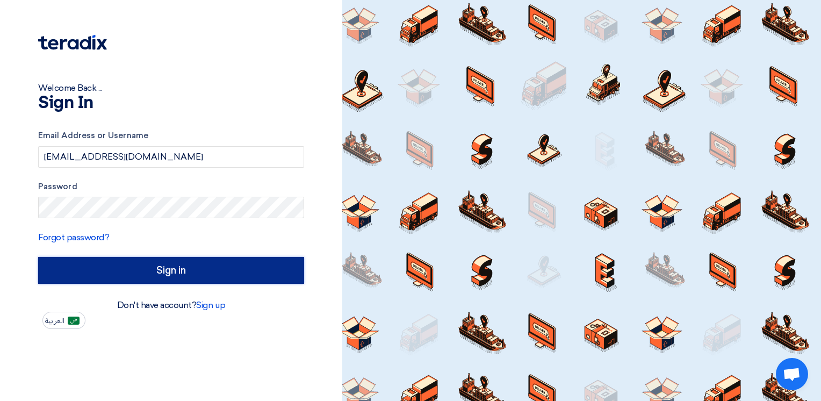
click at [214, 269] on input "Sign in" at bounding box center [171, 270] width 266 height 27
